Goal: Navigation & Orientation: Find specific page/section

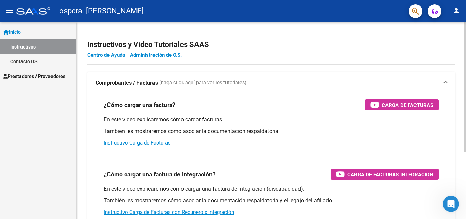
click at [351, 42] on h2 "Instructivos y Video Tutoriales SAAS" at bounding box center [271, 44] width 368 height 13
click at [455, 14] on mat-icon "person" at bounding box center [457, 10] width 8 height 8
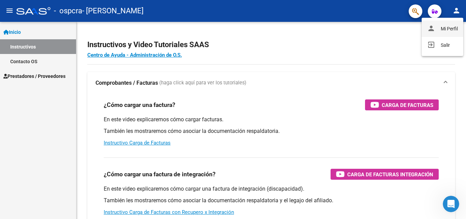
click at [450, 29] on button "person Mi Perfil" at bounding box center [443, 28] width 42 height 16
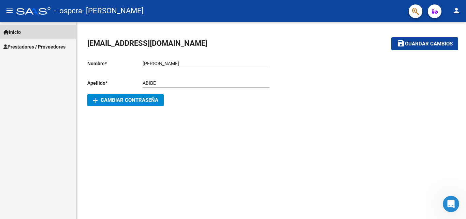
click at [20, 32] on span "Inicio" at bounding box center [11, 32] width 17 height 8
click at [20, 45] on span "Prestadores / Proveedores" at bounding box center [34, 47] width 62 height 8
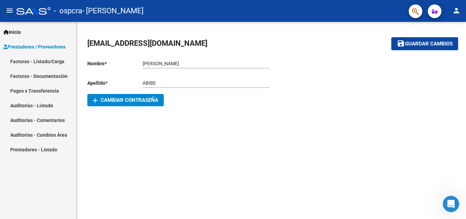
click at [456, 11] on mat-icon "person" at bounding box center [457, 10] width 8 height 8
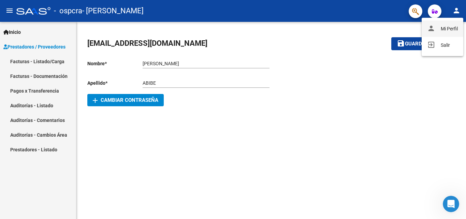
click at [453, 29] on button "person Mi Perfil" at bounding box center [443, 28] width 42 height 16
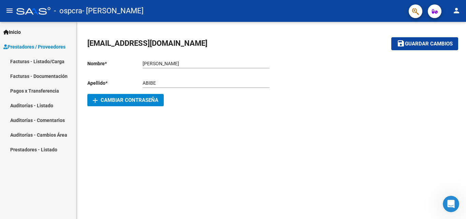
click at [457, 11] on mat-icon "person" at bounding box center [457, 10] width 8 height 8
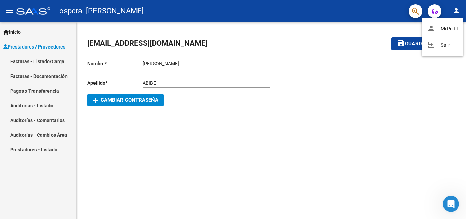
click at [25, 63] on div at bounding box center [233, 109] width 466 height 219
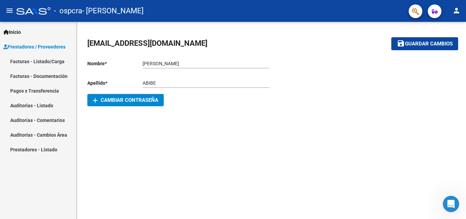
click at [28, 75] on link "Facturas - Documentación" at bounding box center [38, 76] width 76 height 15
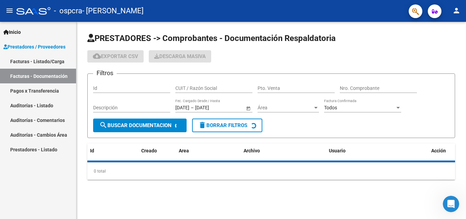
click at [38, 92] on link "Pagos x Transferencia" at bounding box center [38, 90] width 76 height 15
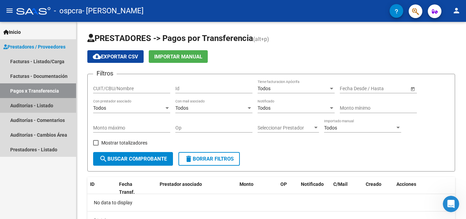
click at [51, 106] on link "Auditorías - Listado" at bounding box center [38, 105] width 76 height 15
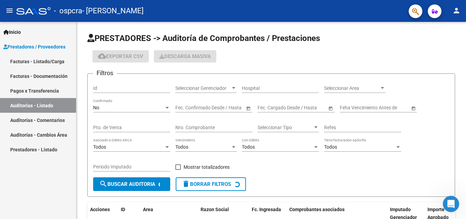
click at [53, 120] on link "Auditorías - Comentarios" at bounding box center [38, 120] width 76 height 15
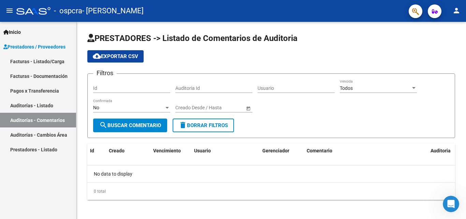
click at [43, 48] on span "Prestadores / Proveedores" at bounding box center [34, 47] width 62 height 8
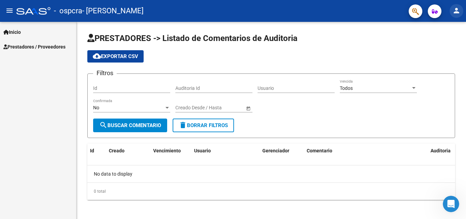
click at [457, 12] on mat-icon "person" at bounding box center [457, 10] width 8 height 8
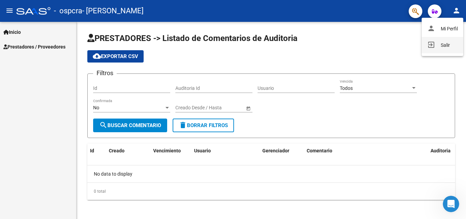
click at [444, 45] on button "exit_to_app Salir" at bounding box center [443, 45] width 42 height 16
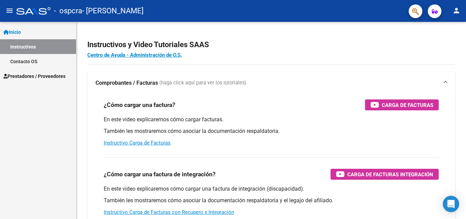
click at [457, 11] on mat-icon "person" at bounding box center [457, 10] width 8 height 8
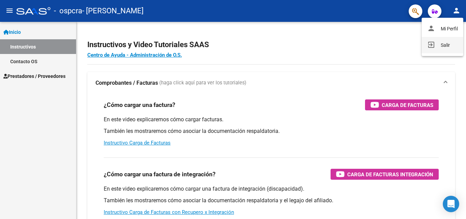
click at [447, 46] on button "exit_to_app Salir" at bounding box center [443, 45] width 42 height 16
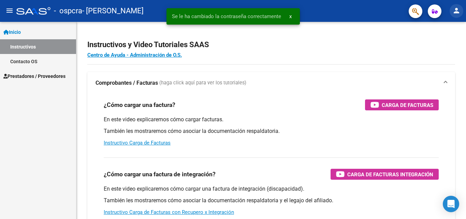
click at [459, 10] on mat-icon "person" at bounding box center [457, 10] width 8 height 8
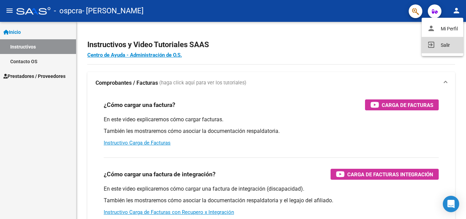
click at [442, 44] on button "exit_to_app Salir" at bounding box center [443, 45] width 42 height 16
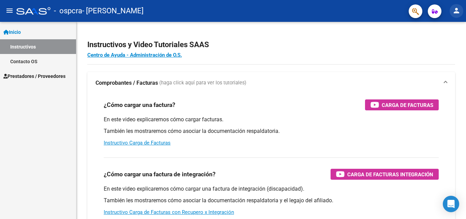
click at [455, 12] on mat-icon "person" at bounding box center [457, 10] width 8 height 8
click at [62, 77] on div at bounding box center [233, 109] width 466 height 219
click at [460, 12] on mat-icon "person" at bounding box center [457, 10] width 8 height 8
click at [449, 30] on button "person Mi Perfil" at bounding box center [443, 28] width 42 height 16
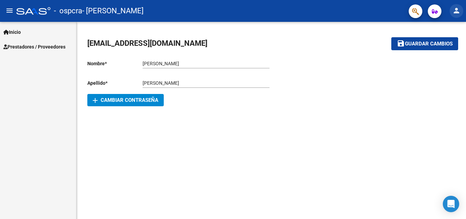
click at [458, 10] on mat-icon "person" at bounding box center [457, 10] width 8 height 8
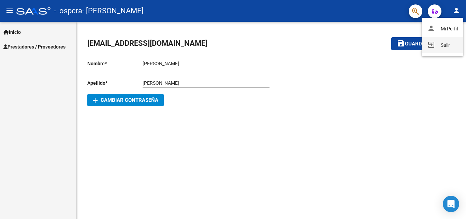
click at [445, 42] on button "exit_to_app Salir" at bounding box center [443, 45] width 42 height 16
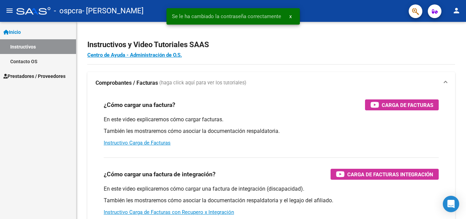
click at [456, 11] on mat-icon "person" at bounding box center [457, 10] width 8 height 8
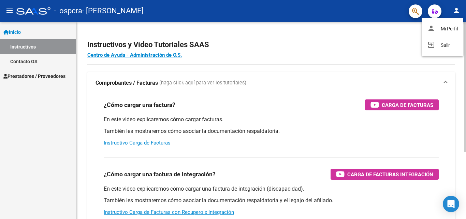
click at [386, 43] on div at bounding box center [233, 109] width 466 height 219
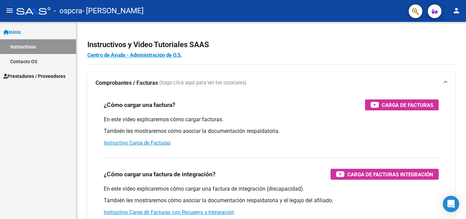
click at [456, 10] on mat-icon "person" at bounding box center [457, 10] width 8 height 8
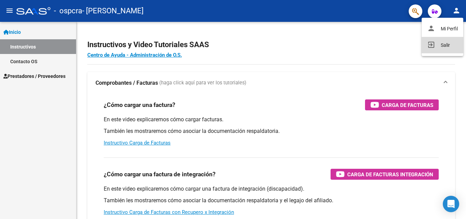
click at [446, 45] on button "exit_to_app Salir" at bounding box center [443, 45] width 42 height 16
